Goal: Find specific page/section: Find specific page/section

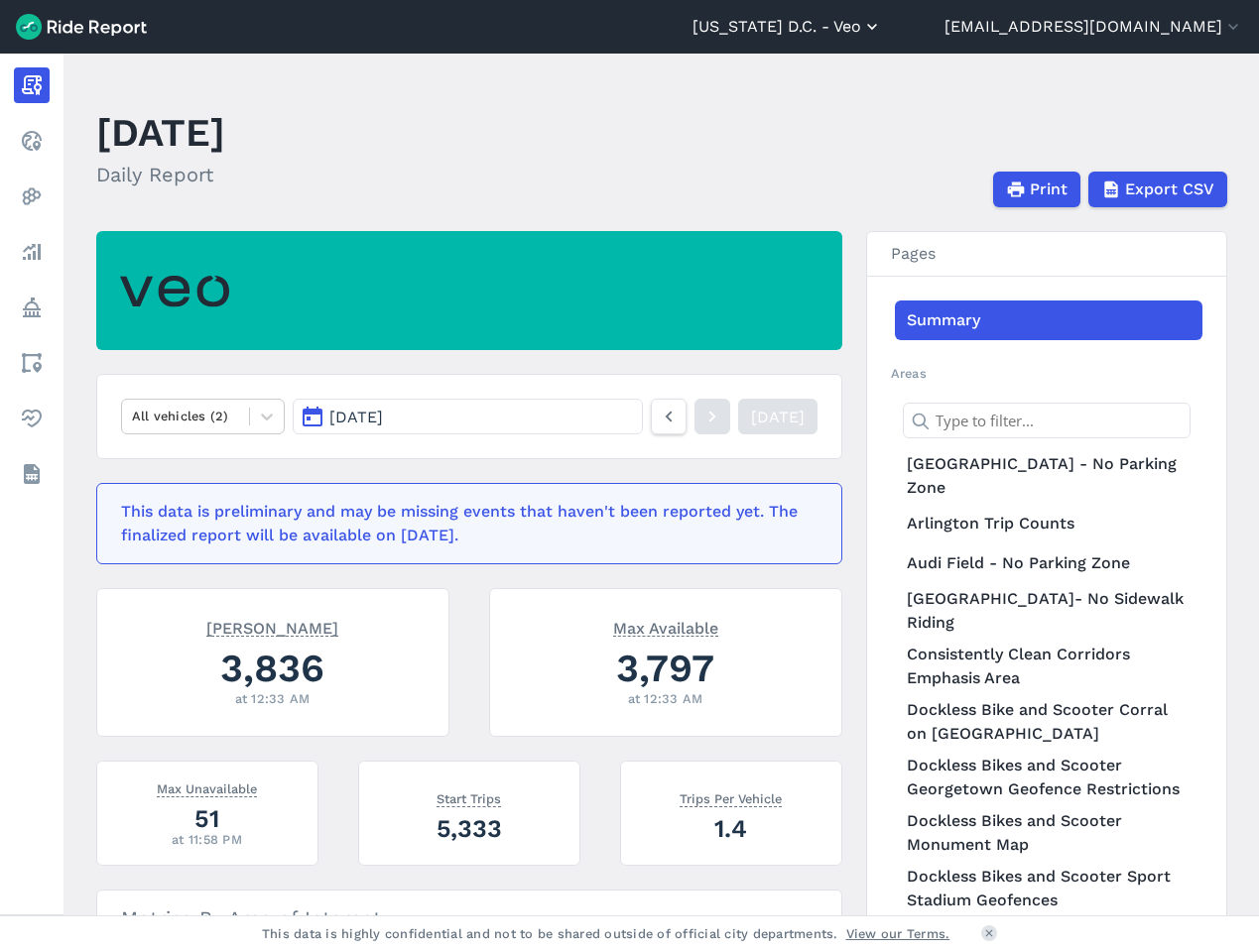
click at [882, 30] on button "[US_STATE] D.C. - Veo" at bounding box center [786, 27] width 189 height 24
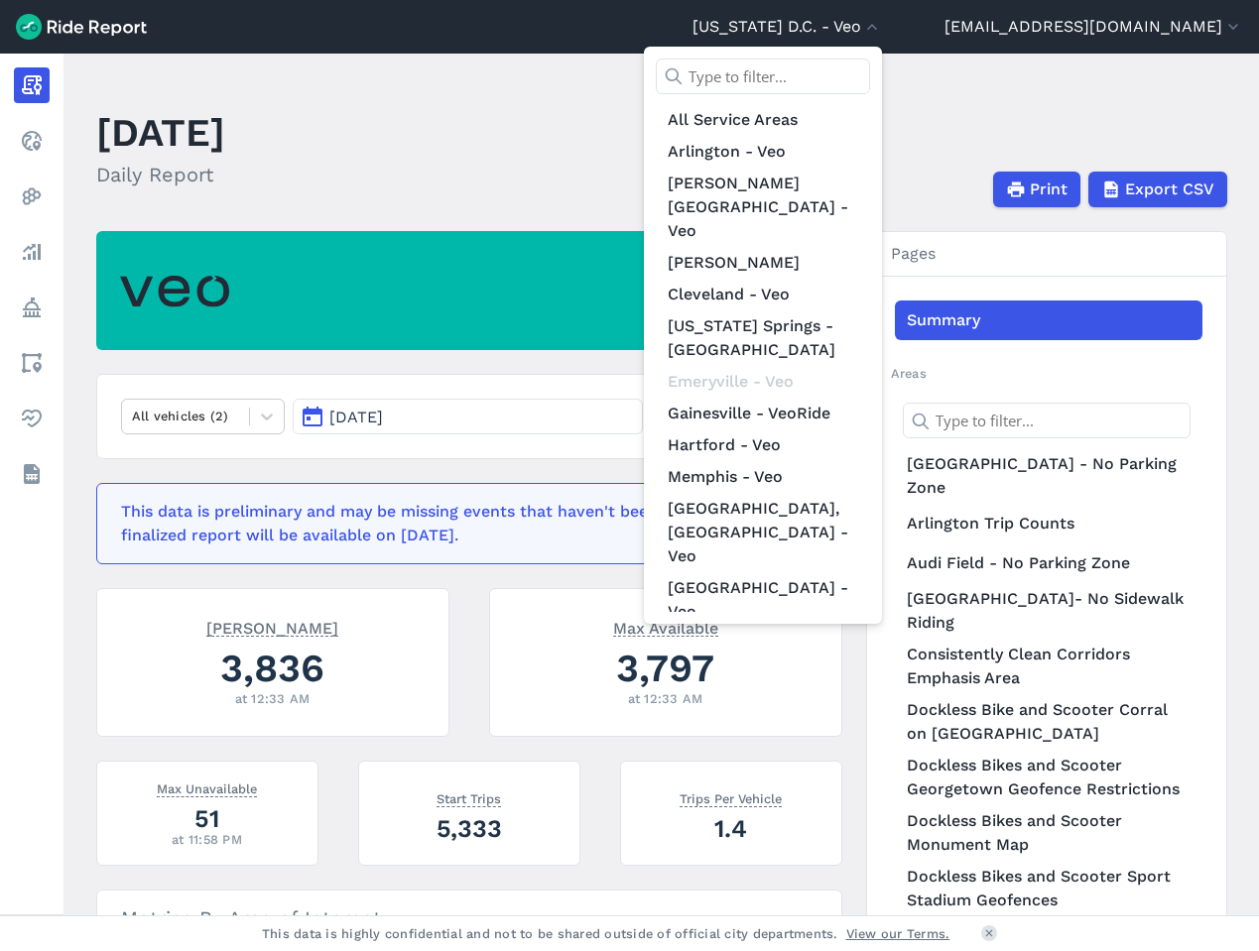
scroll to position [254, 0]
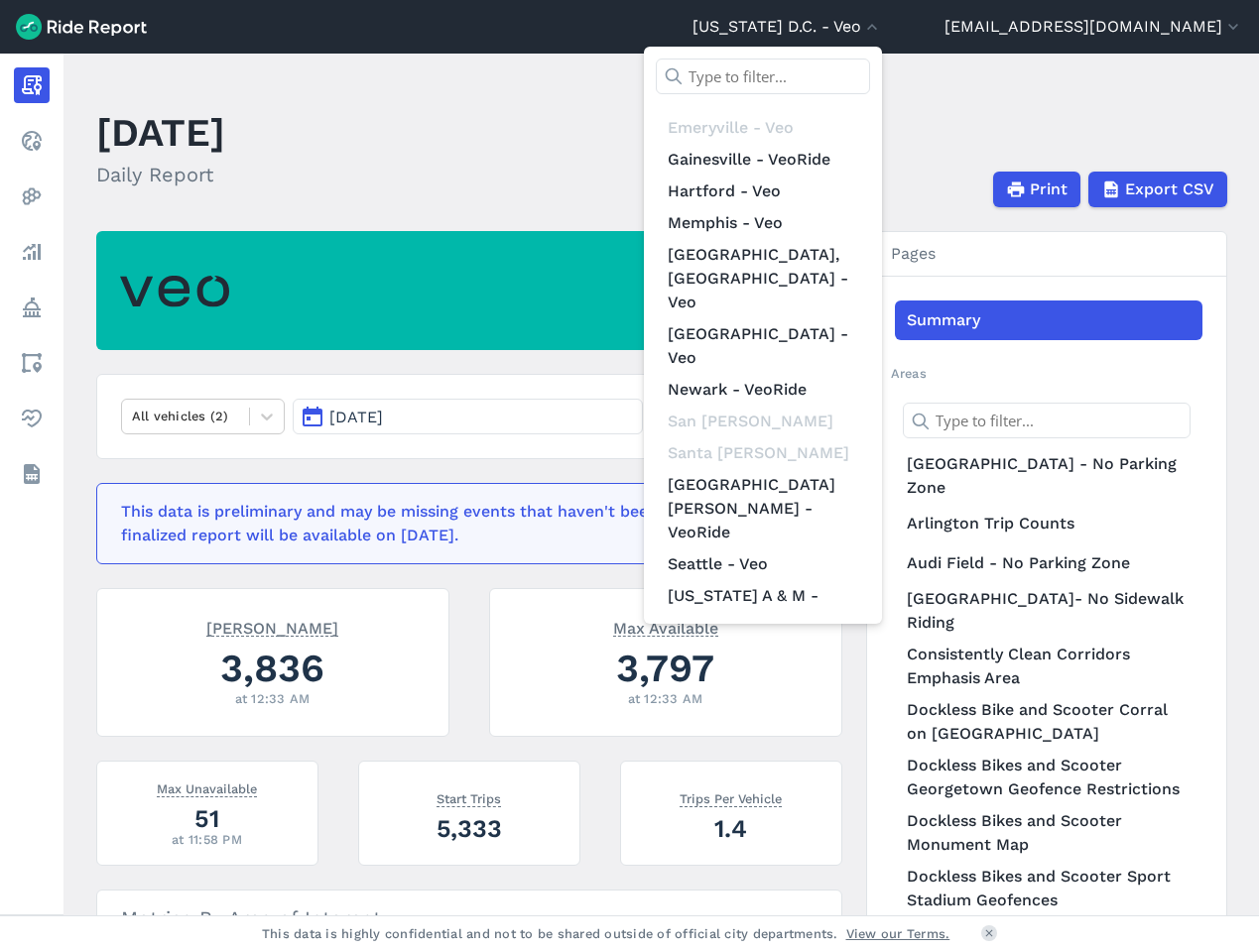
click at [848, 715] on link "[GEOGRAPHIC_DATA][US_STATE] - VeoRide" at bounding box center [763, 743] width 214 height 56
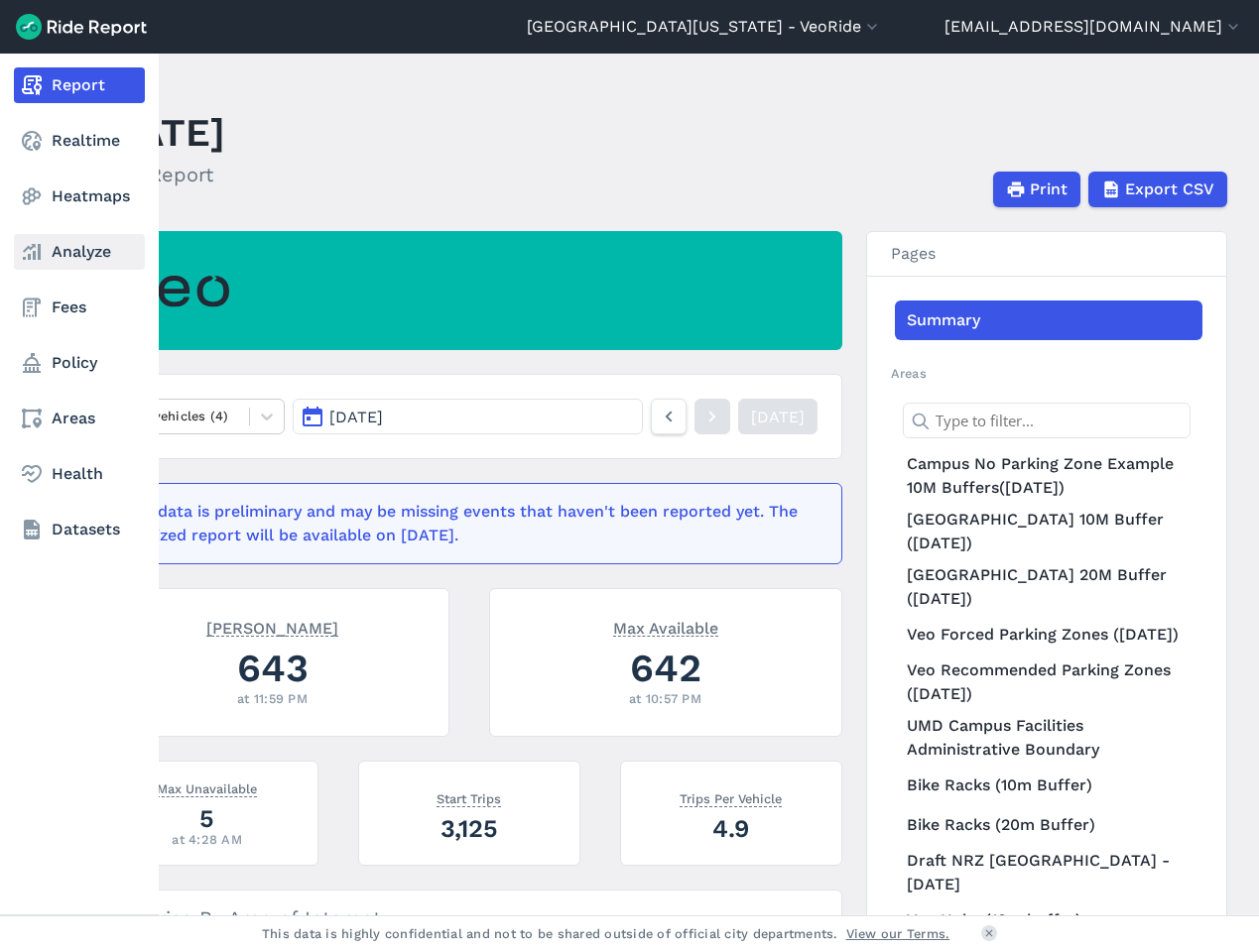
click at [83, 253] on link "Analyze" at bounding box center [79, 252] width 131 height 36
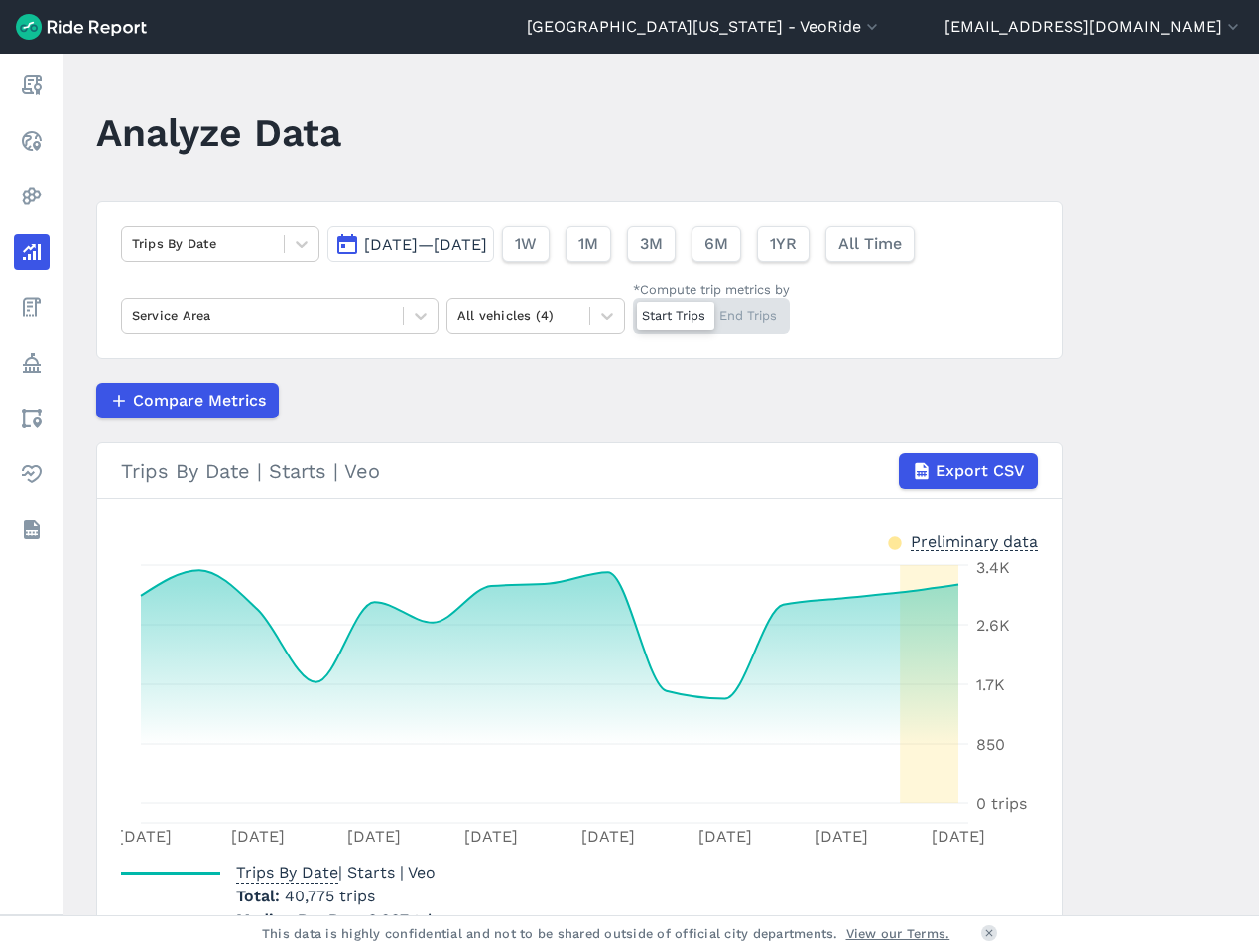
click at [436, 241] on span "[DATE]—[DATE]" at bounding box center [425, 244] width 123 height 19
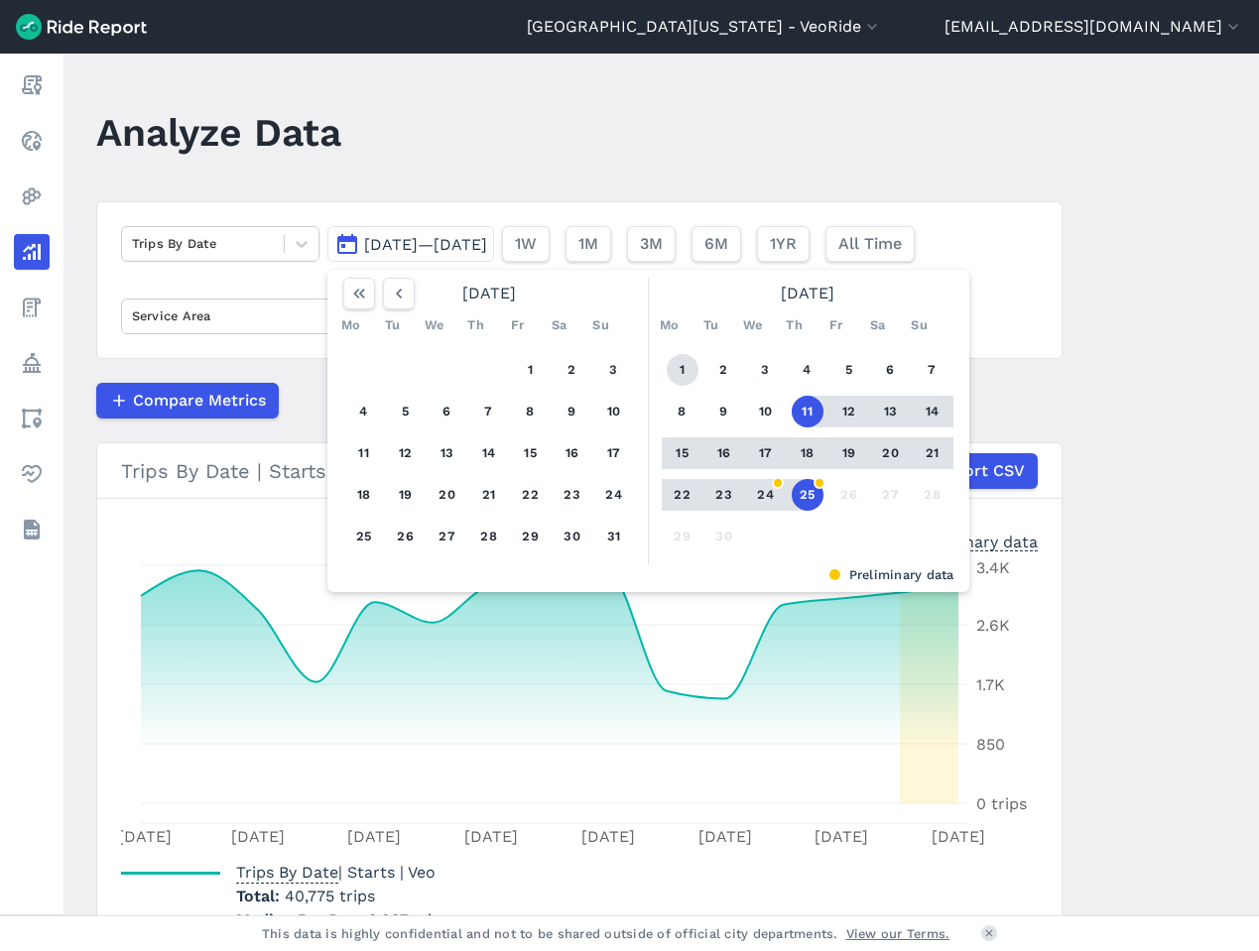
click at [677, 369] on button "1" at bounding box center [683, 370] width 32 height 32
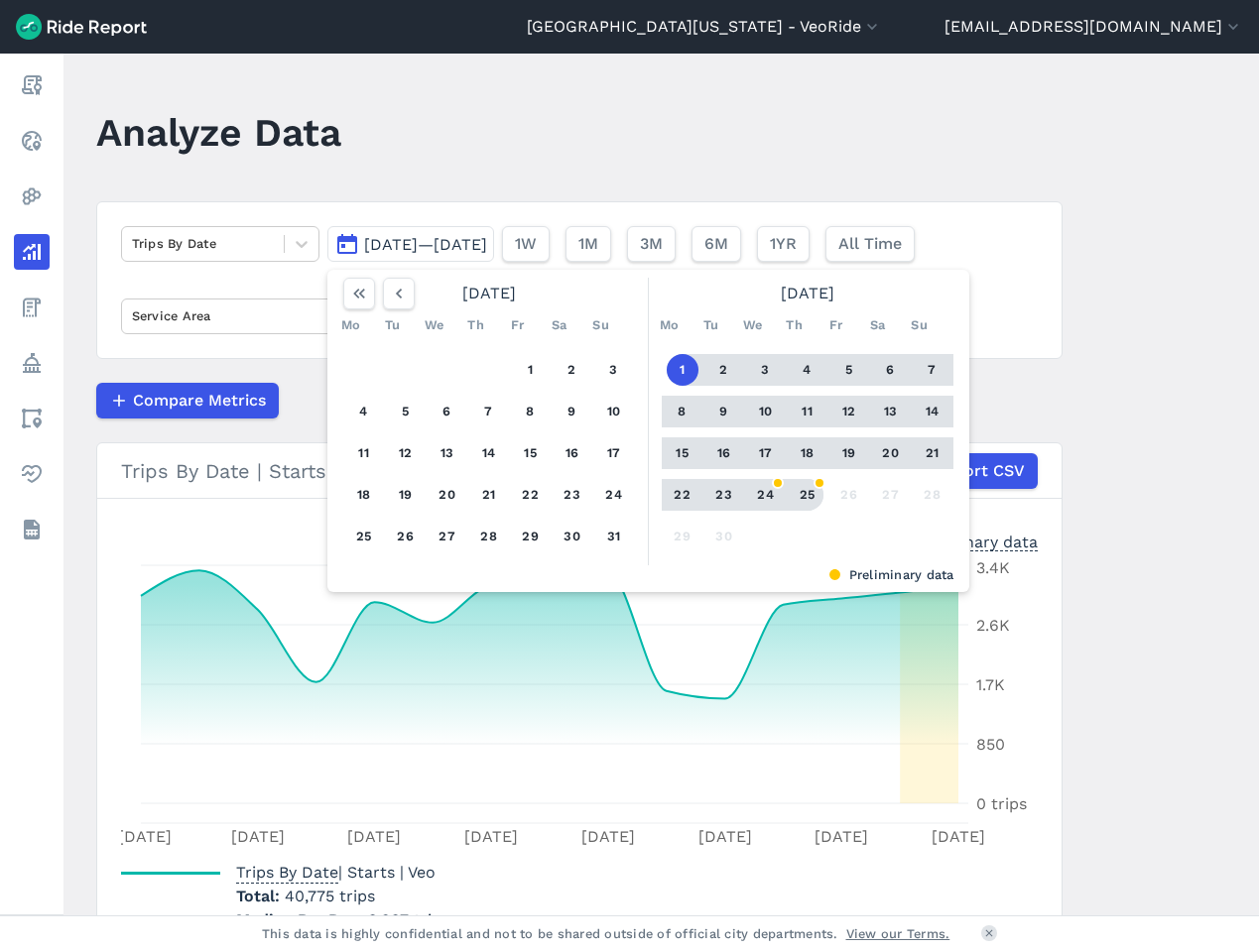
click at [803, 493] on button "25" at bounding box center [808, 495] width 32 height 32
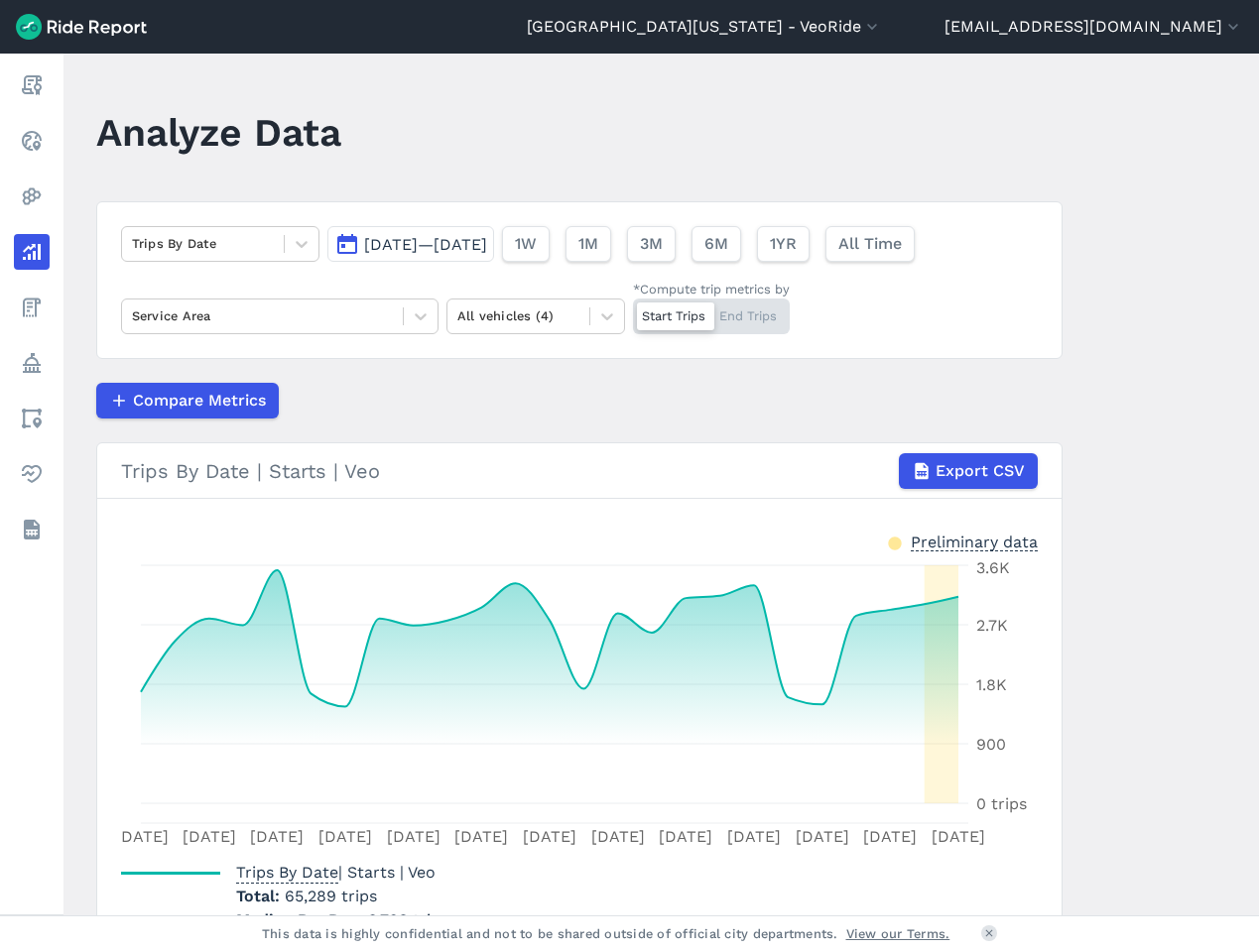
click at [404, 244] on span "[DATE]—[DATE]" at bounding box center [425, 244] width 123 height 19
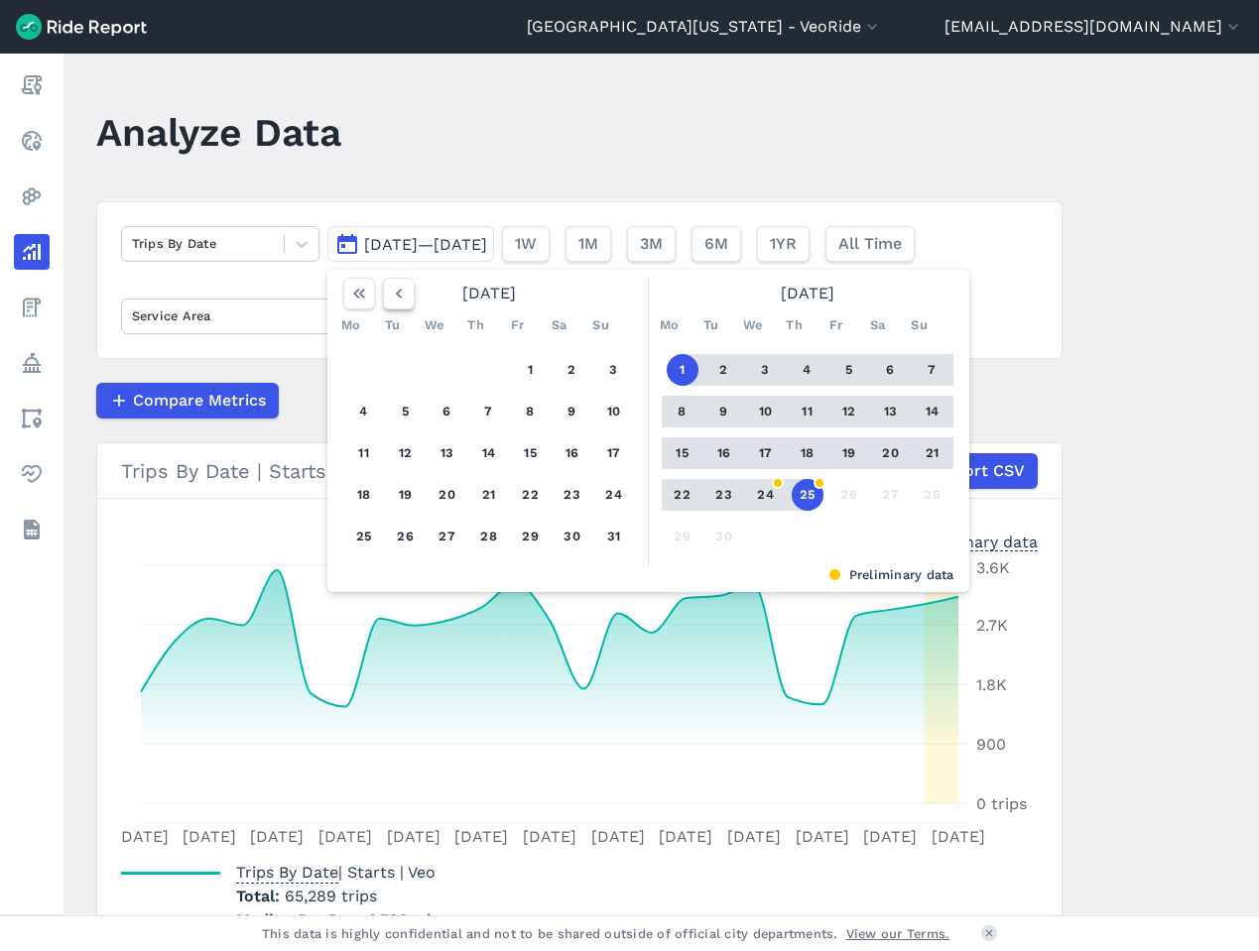
click at [399, 292] on icon "button" at bounding box center [399, 294] width 20 height 20
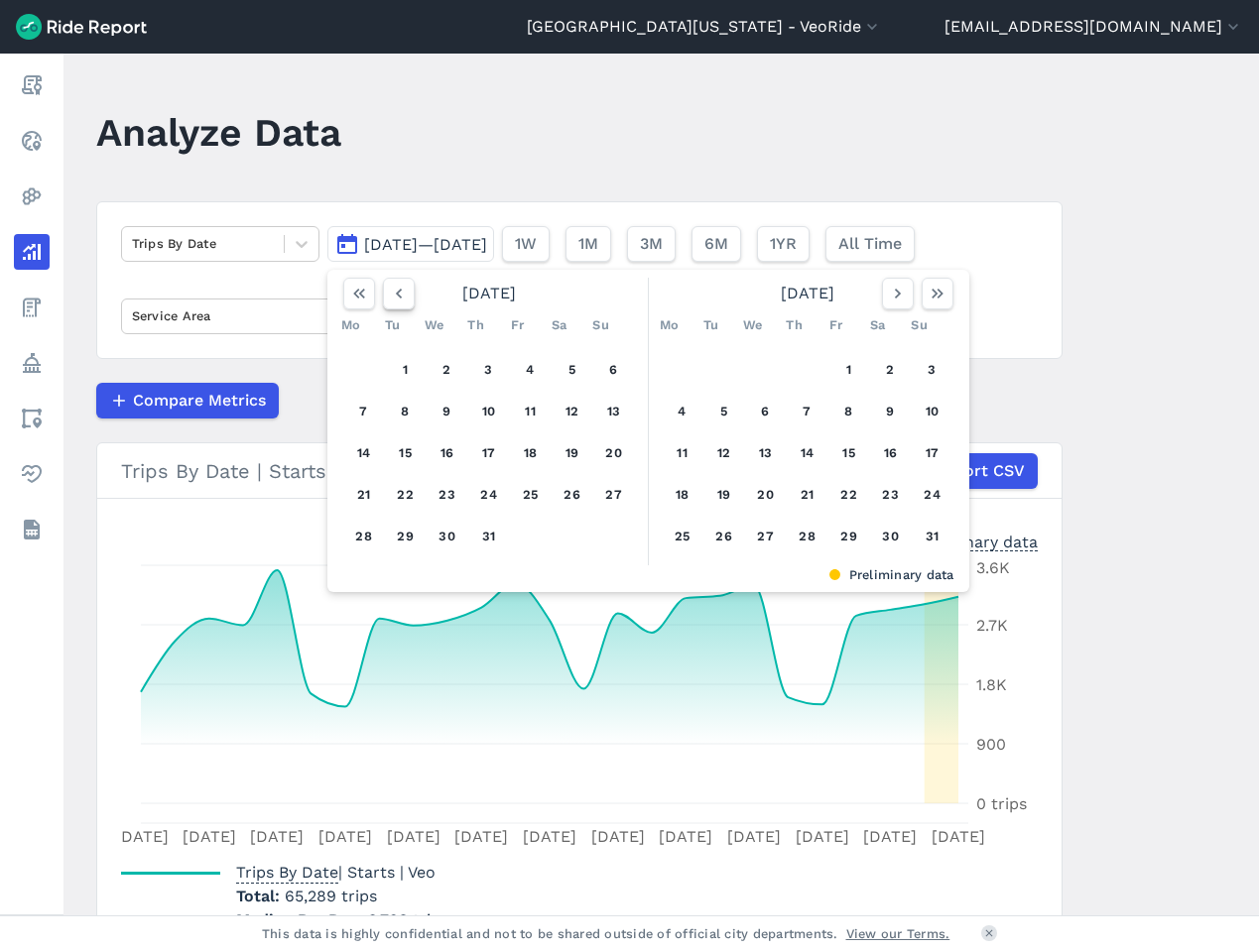
click at [399, 292] on icon "button" at bounding box center [399, 294] width 20 height 20
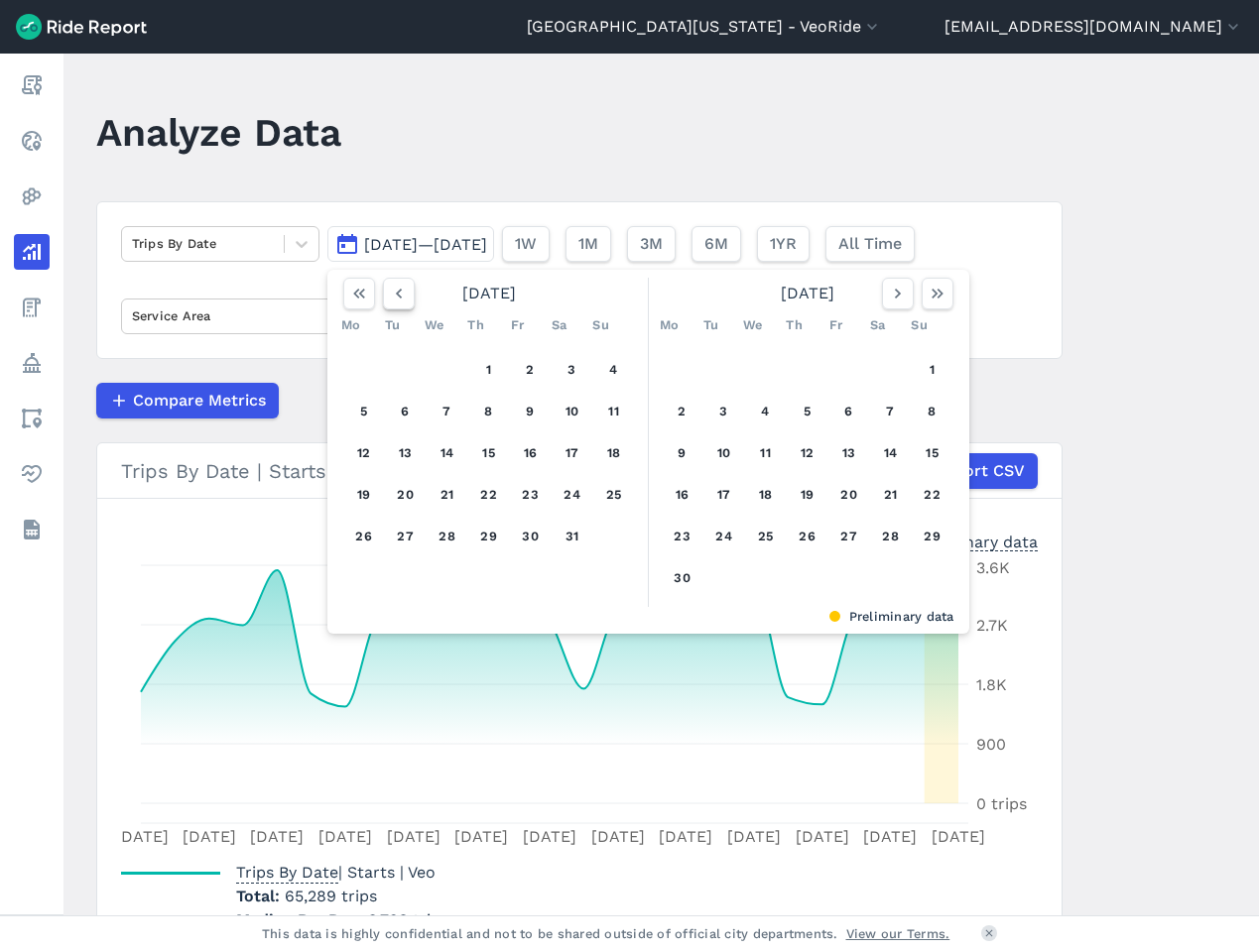
click at [399, 292] on icon "button" at bounding box center [399, 294] width 20 height 20
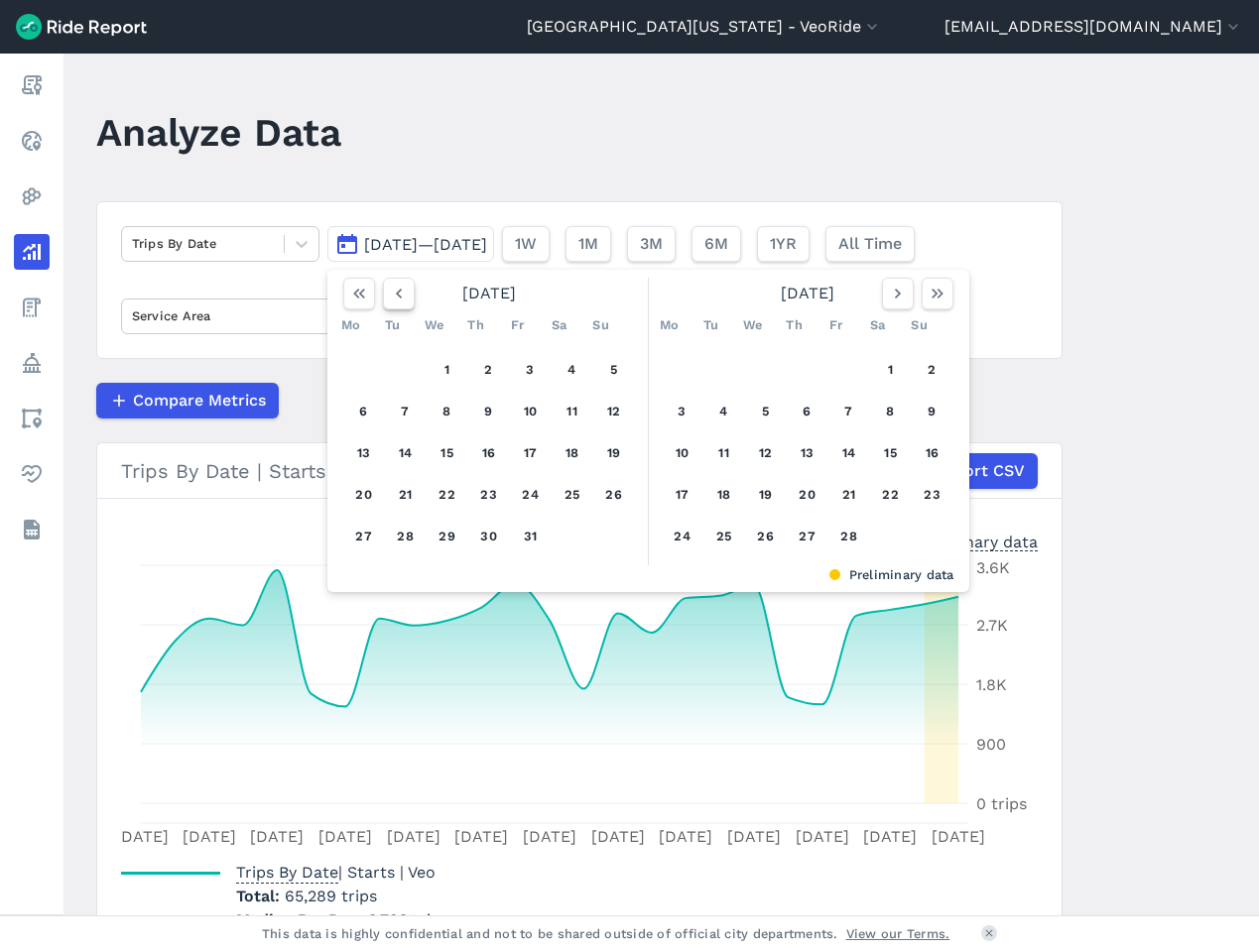
click at [399, 292] on icon "button" at bounding box center [399, 294] width 20 height 20
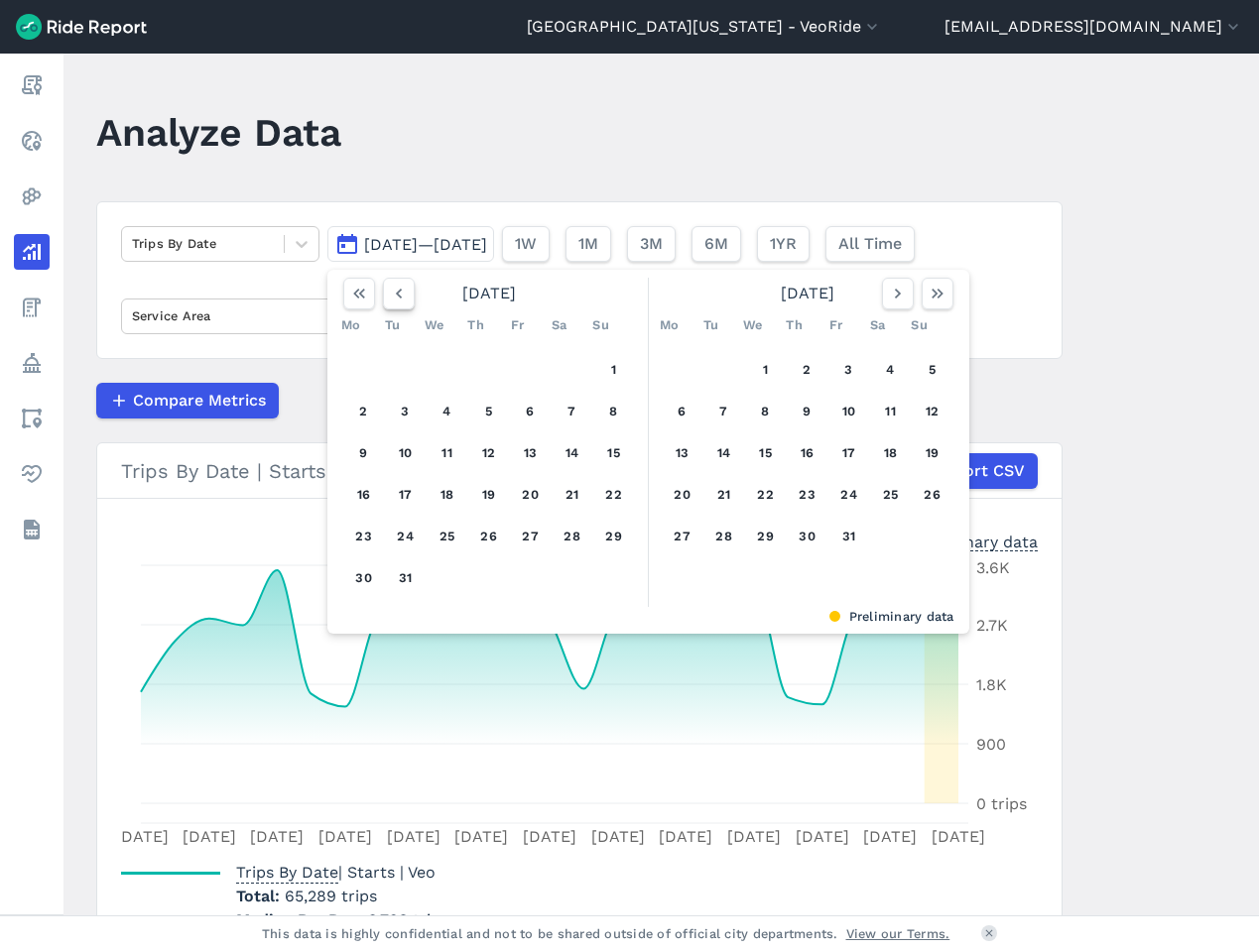
click at [399, 292] on icon "button" at bounding box center [399, 294] width 20 height 20
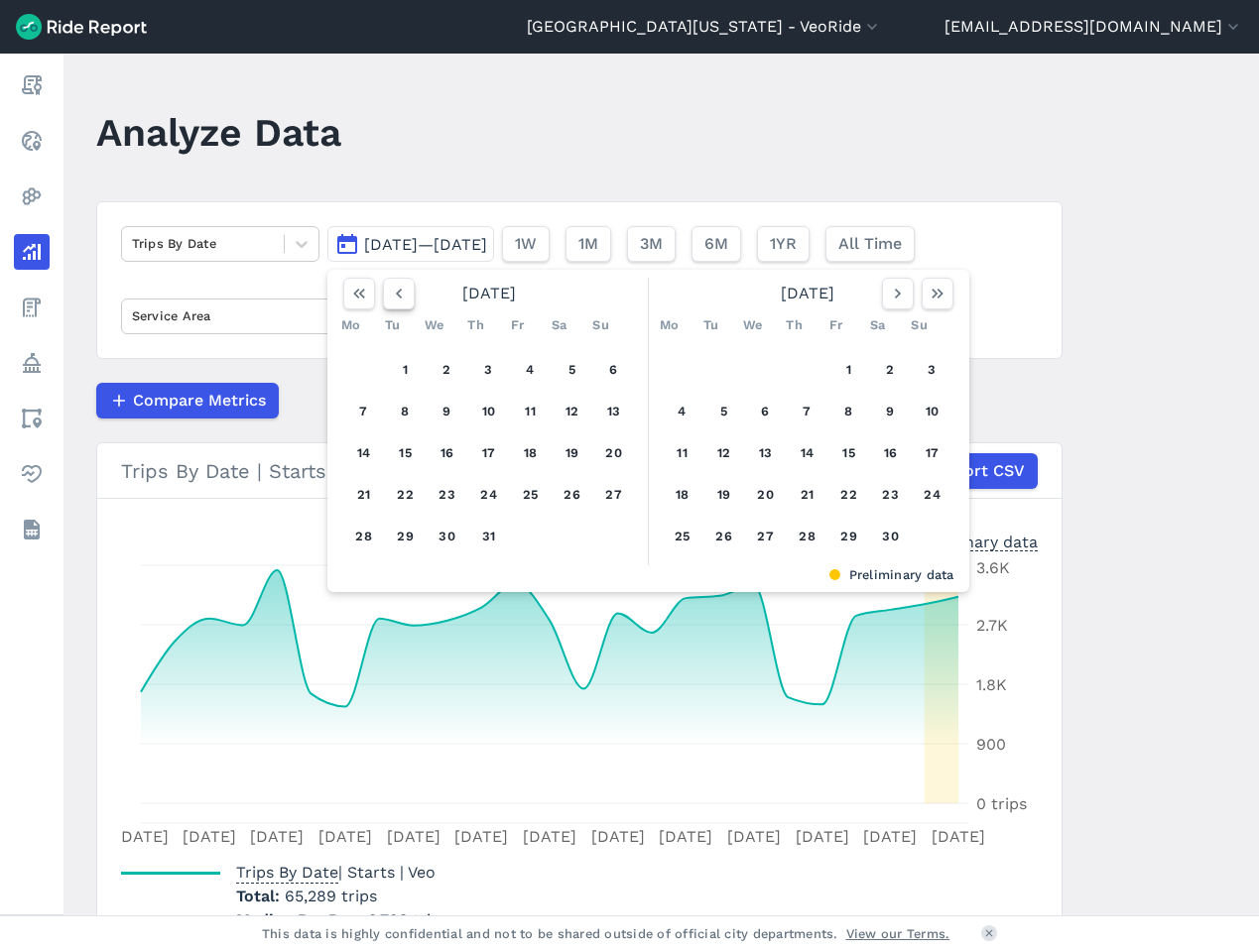
click at [399, 292] on icon "button" at bounding box center [399, 294] width 20 height 20
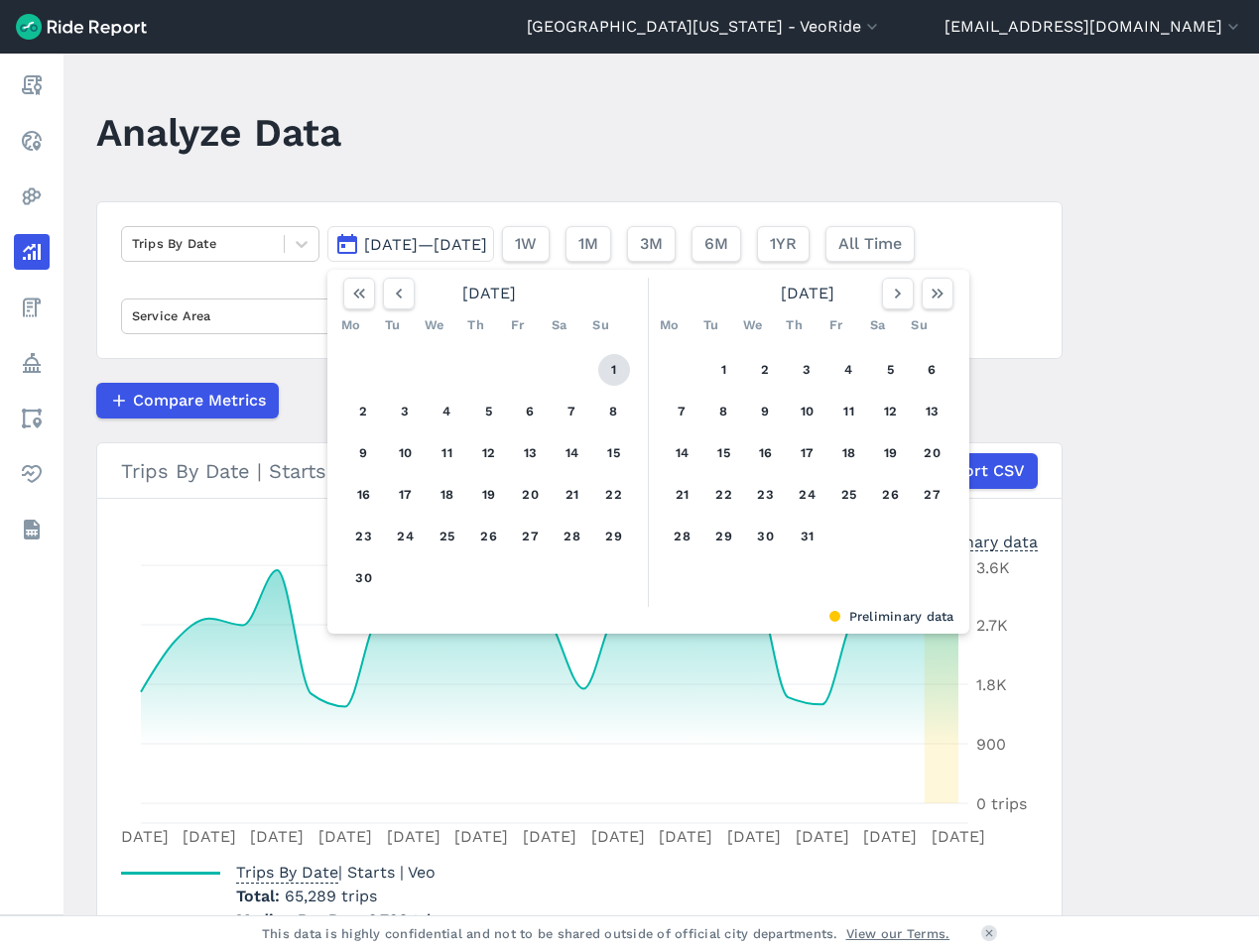
click at [607, 373] on button "1" at bounding box center [614, 370] width 32 height 32
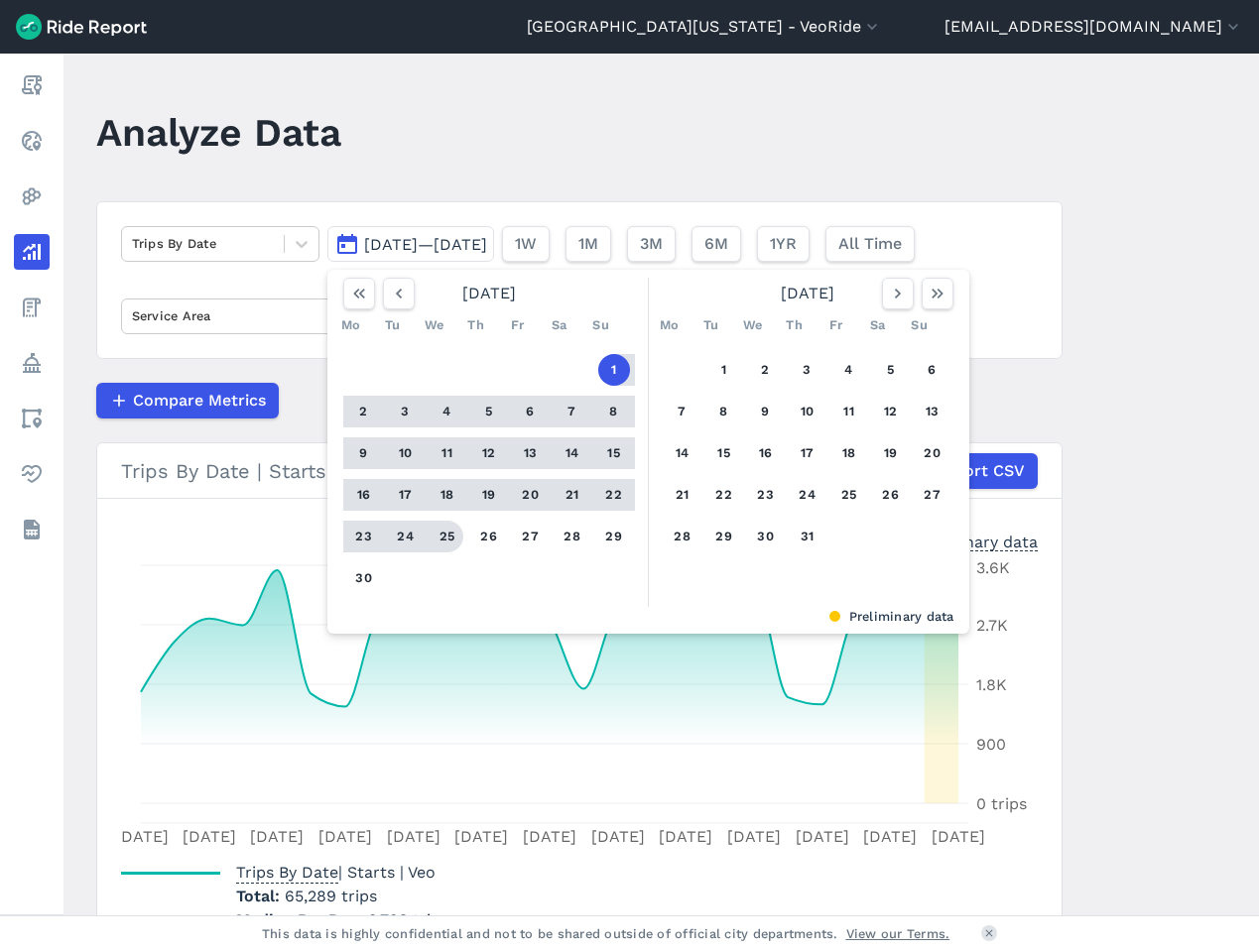
click at [448, 542] on button "25" at bounding box center [448, 537] width 32 height 32
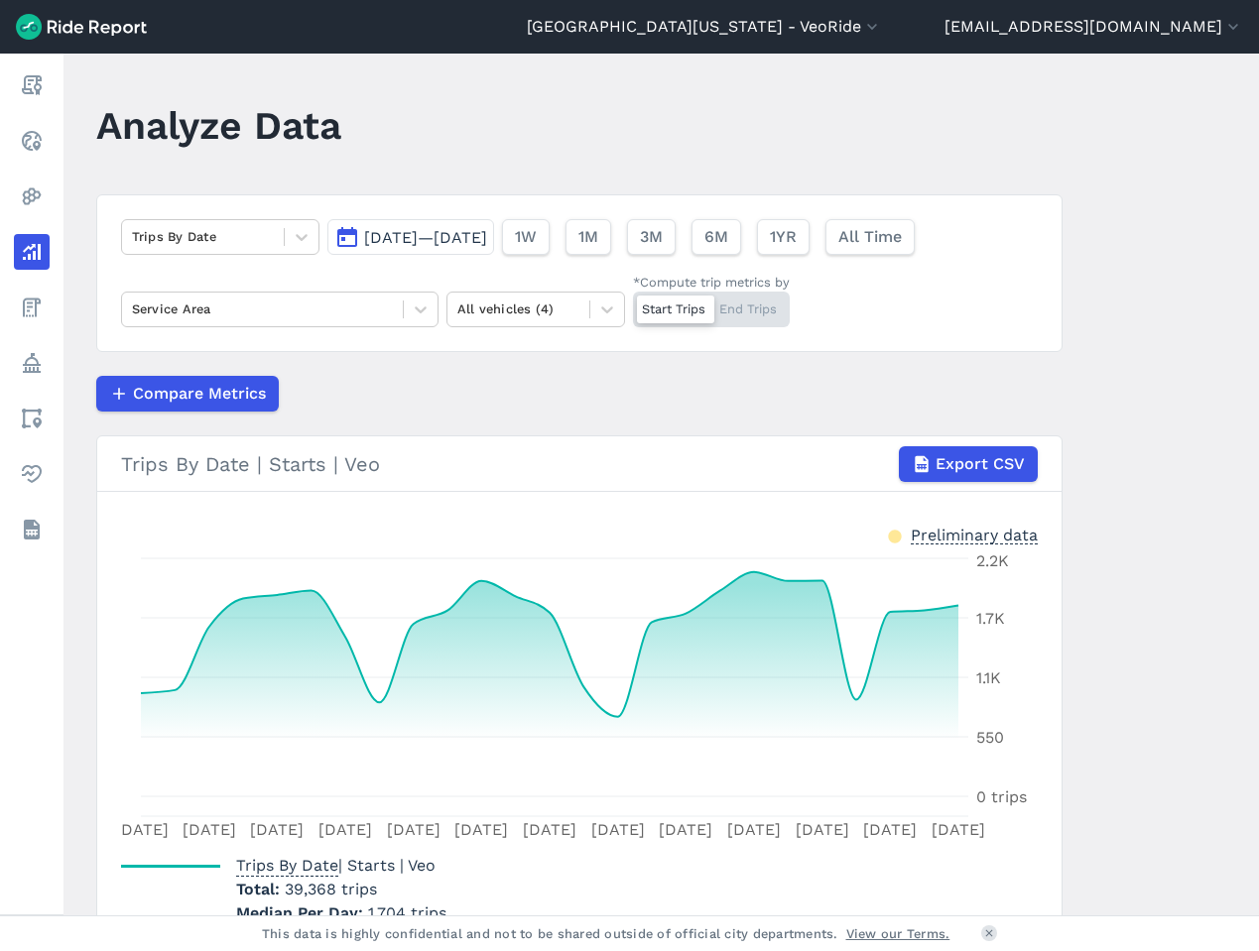
scroll to position [113, 0]
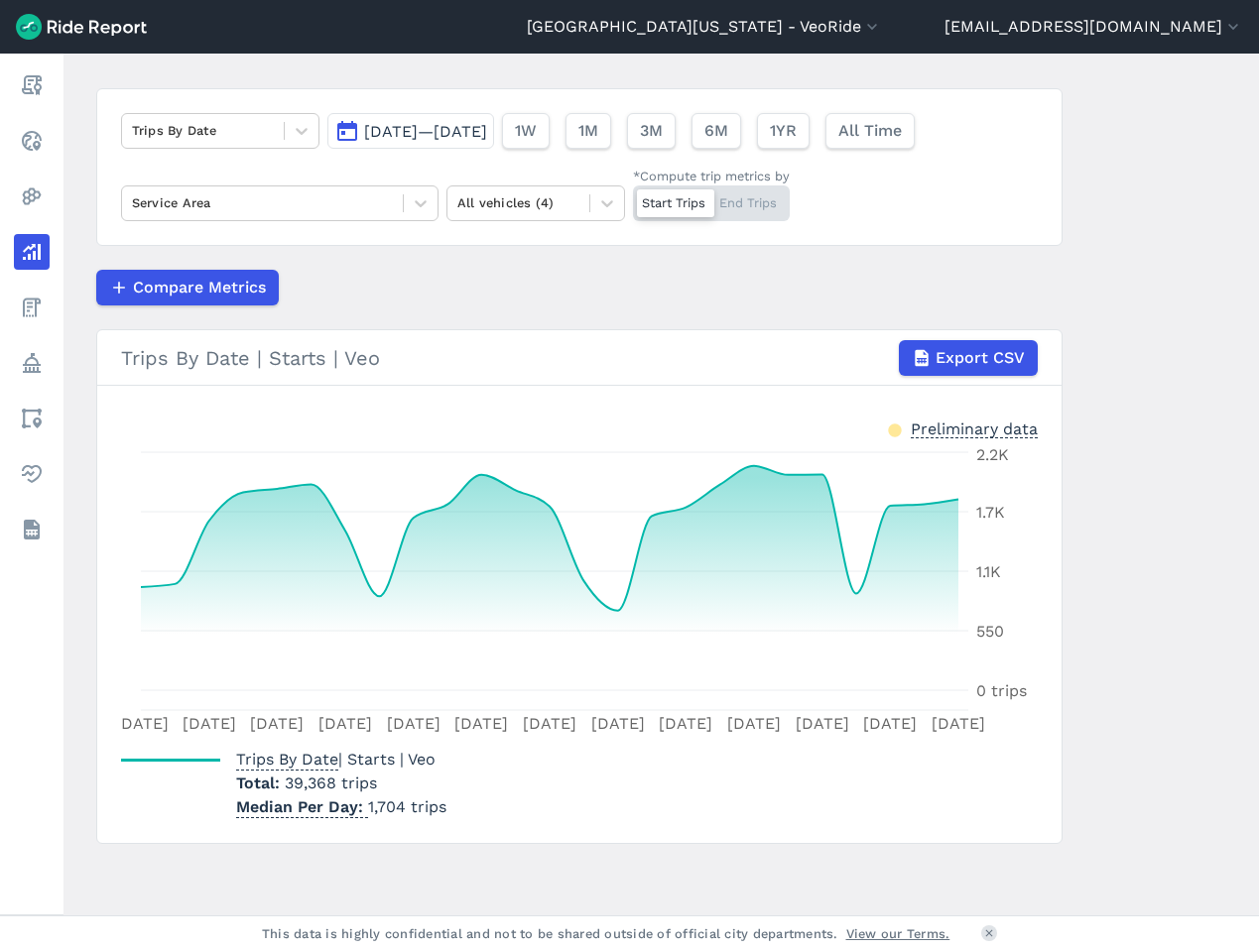
click at [400, 124] on span "[DATE]—[DATE]" at bounding box center [425, 131] width 123 height 19
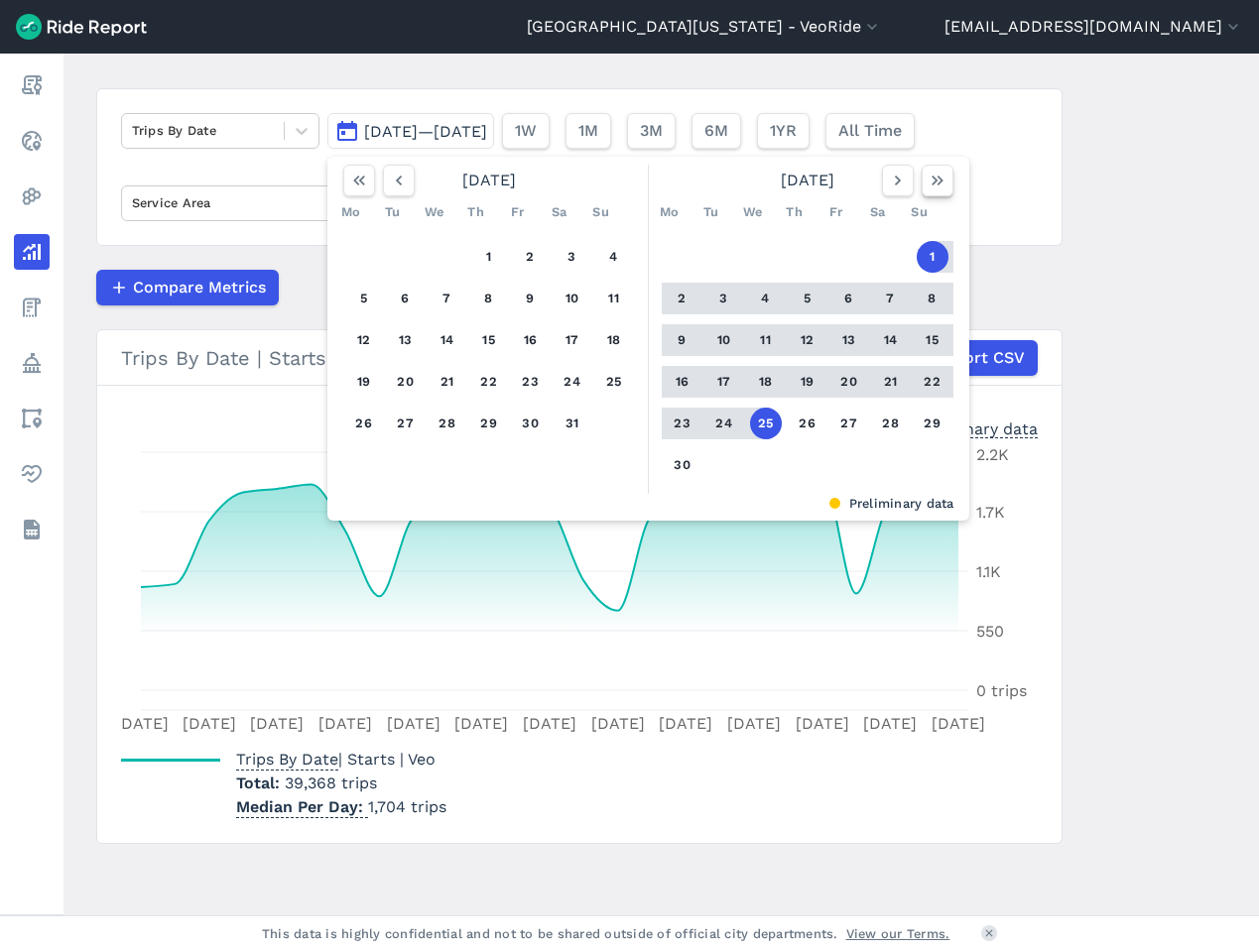
click at [933, 179] on icon "button" at bounding box center [938, 181] width 20 height 20
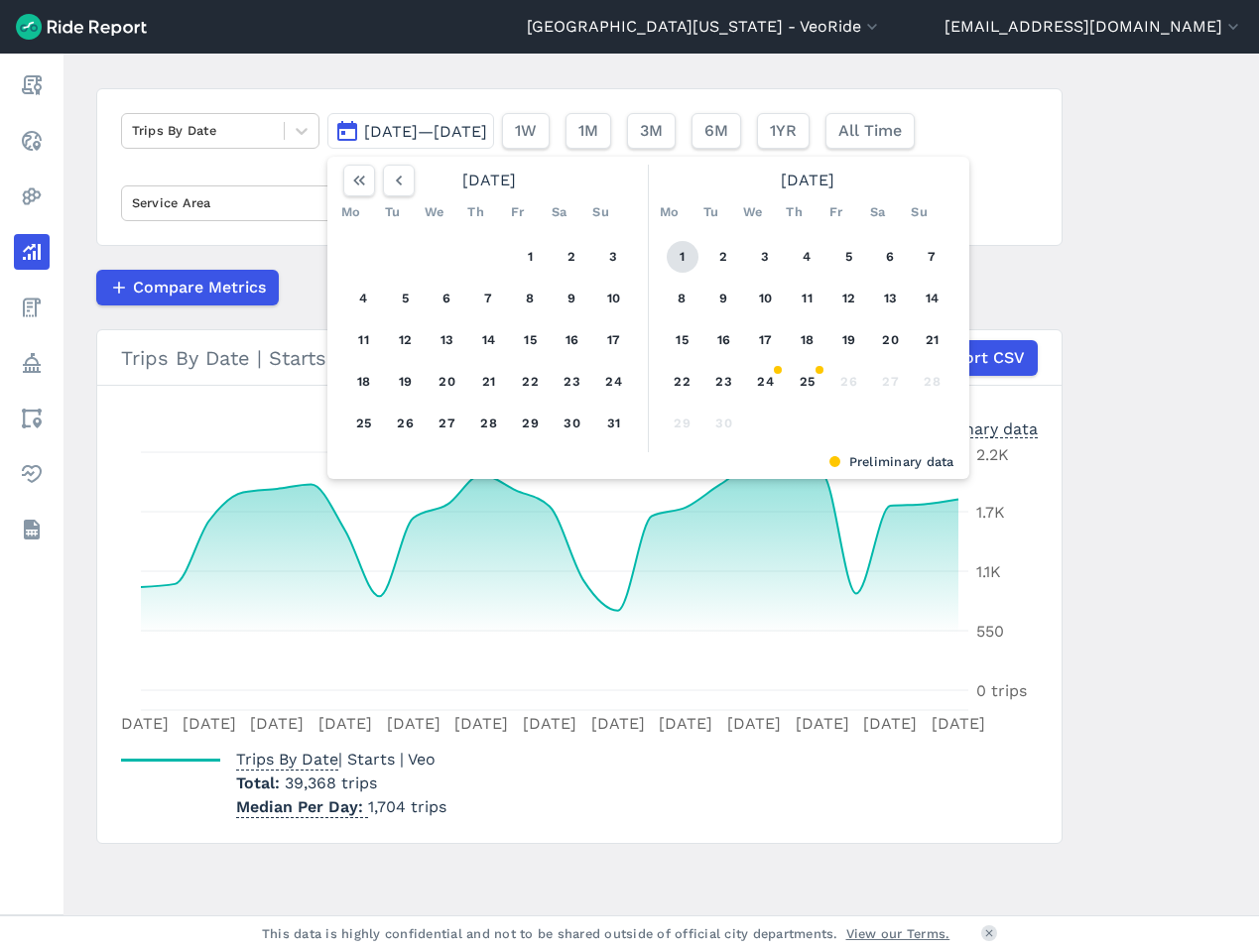
click at [678, 258] on button "1" at bounding box center [683, 257] width 32 height 32
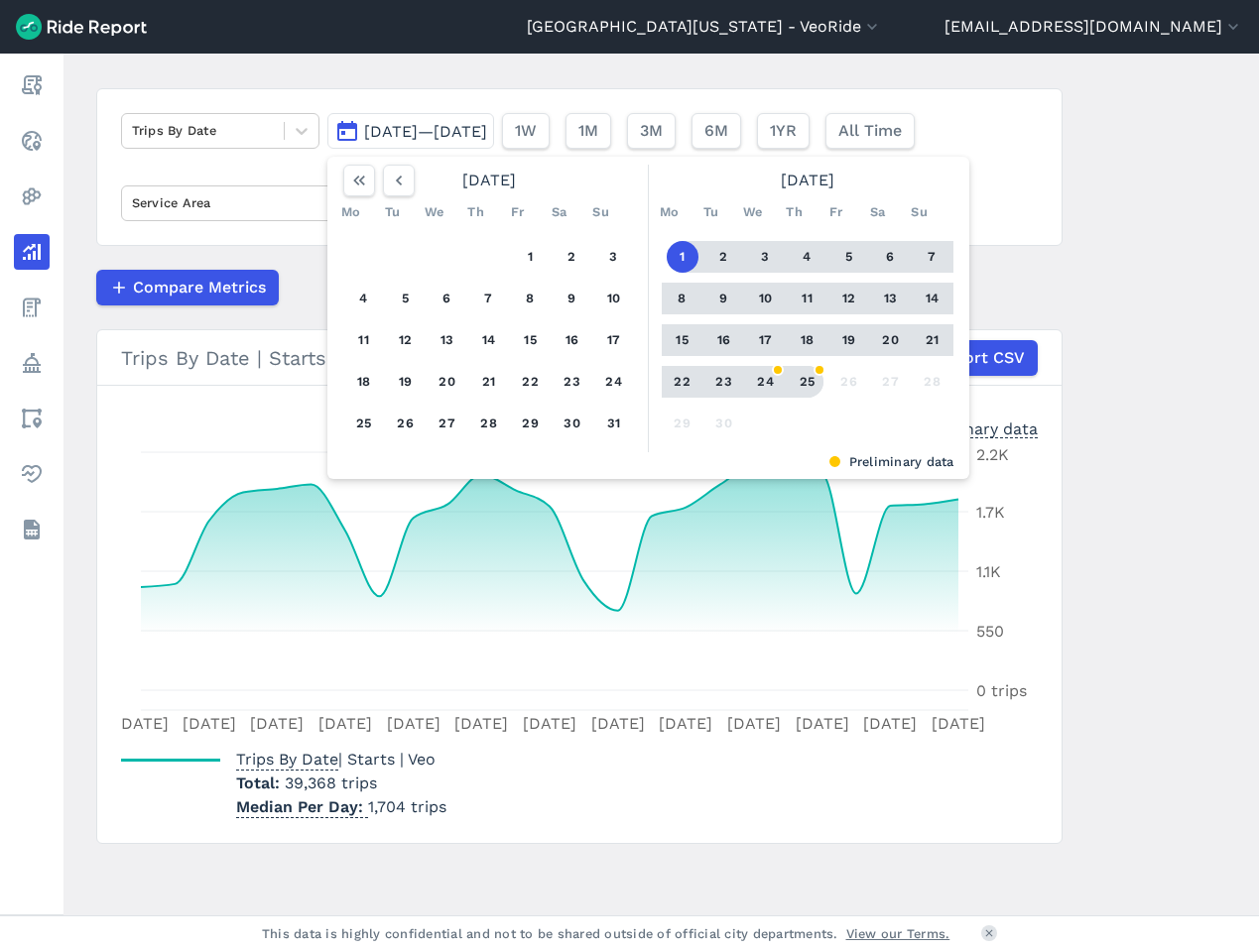
click at [811, 379] on button "25" at bounding box center [808, 382] width 32 height 32
